Goal: Find specific page/section: Find specific page/section

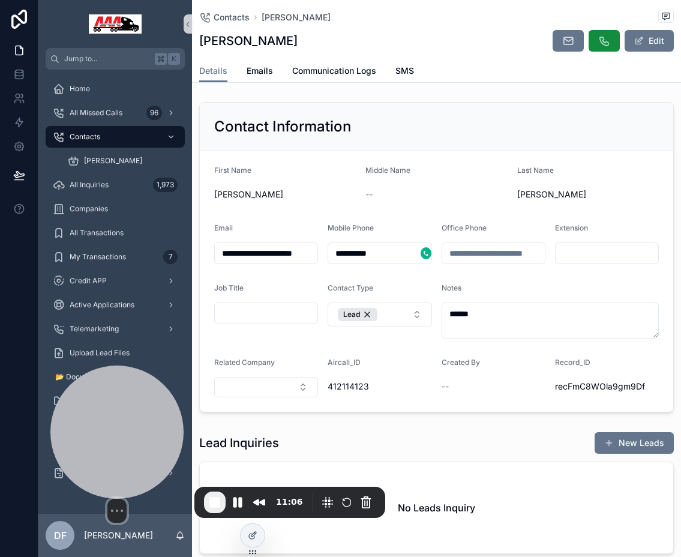
drag, startPoint x: 100, startPoint y: 474, endPoint x: 145, endPoint y: 445, distance: 54.3
click at [145, 445] on div at bounding box center [116, 432] width 133 height 133
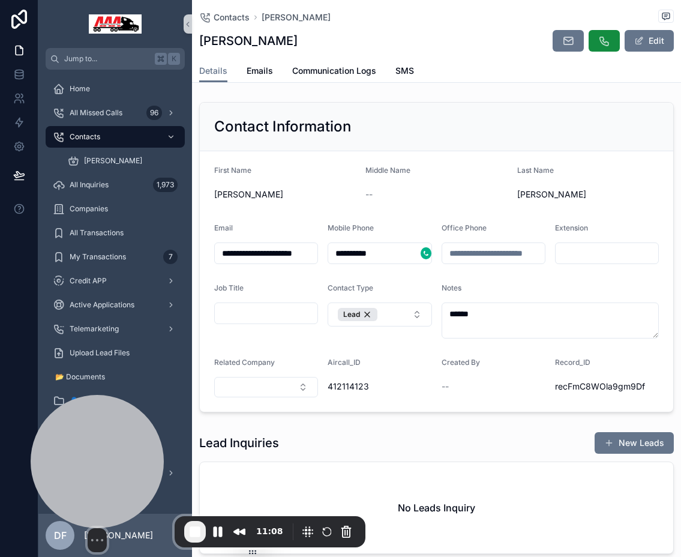
drag, startPoint x: 145, startPoint y: 445, endPoint x: 125, endPoint y: 484, distance: 44.3
click at [125, 484] on div at bounding box center [97, 461] width 133 height 133
click at [62, 533] on button "Camera off" at bounding box center [61, 540] width 14 height 14
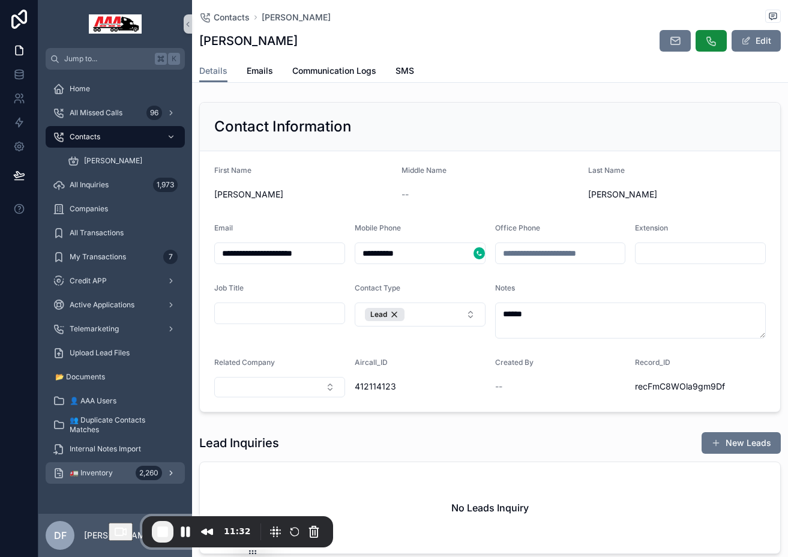
click at [171, 474] on icon "scrollable content" at bounding box center [171, 473] width 2 height 4
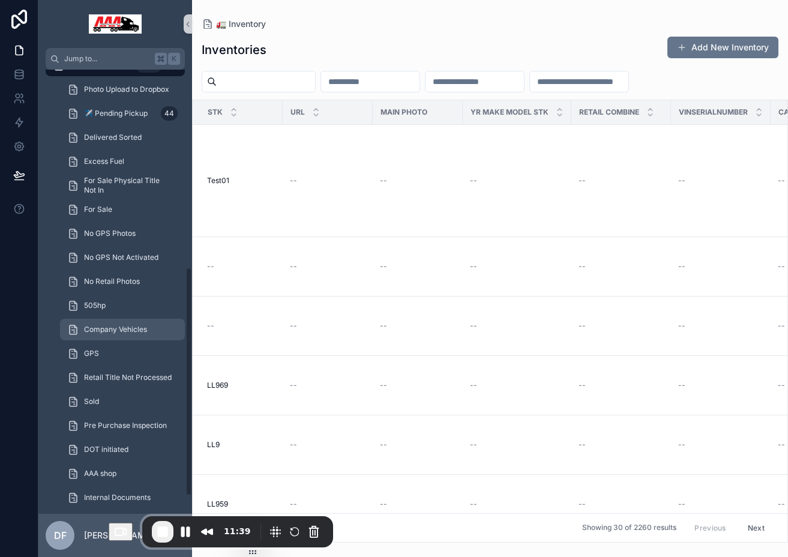
scroll to position [418, 0]
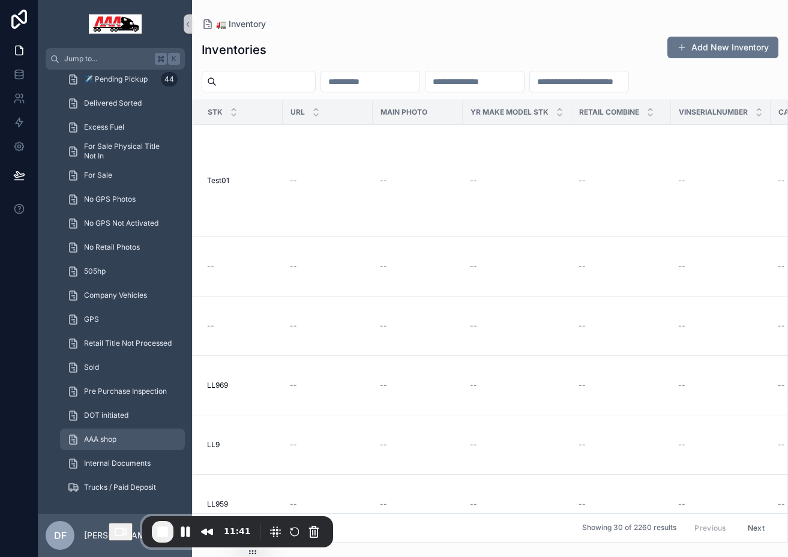
click at [110, 436] on span "AAA shop" at bounding box center [100, 440] width 32 height 10
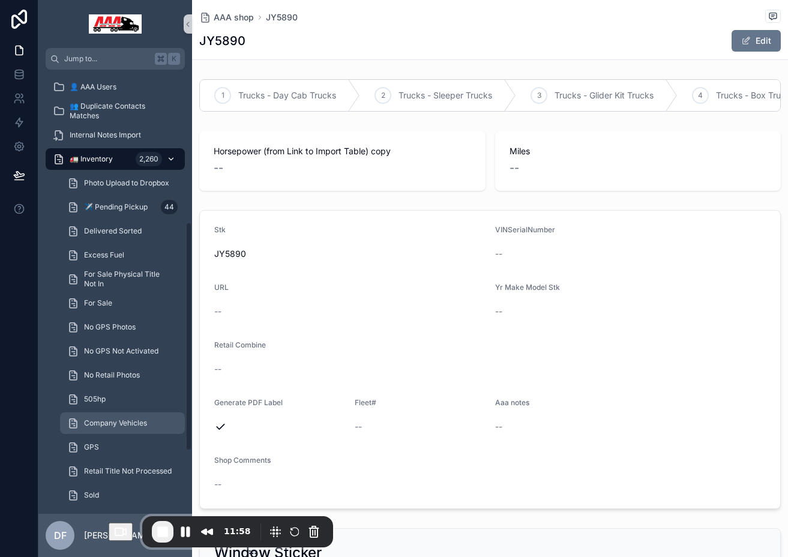
scroll to position [280, 0]
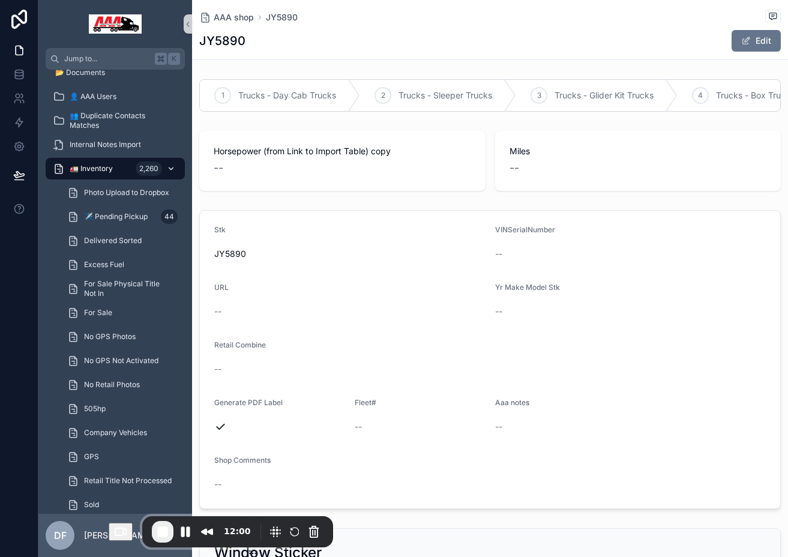
click at [172, 170] on icon "scrollable content" at bounding box center [171, 168] width 8 height 8
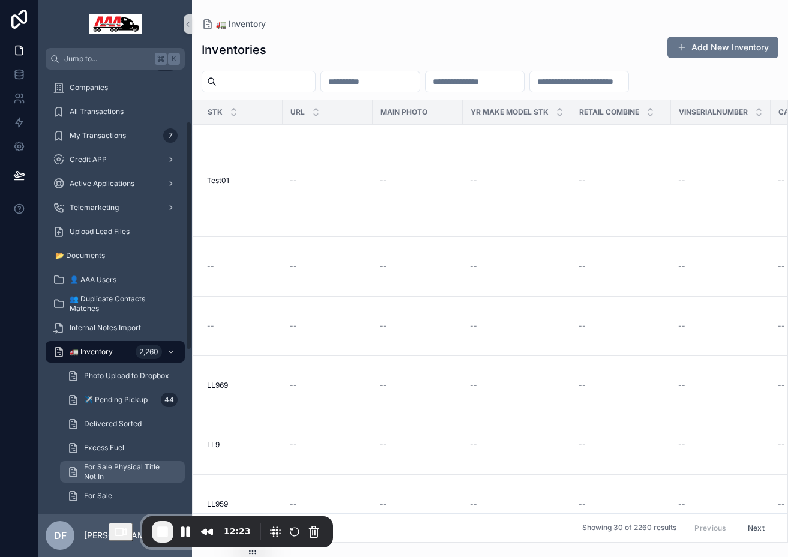
scroll to position [96, 0]
